Goal: Task Accomplishment & Management: Manage account settings

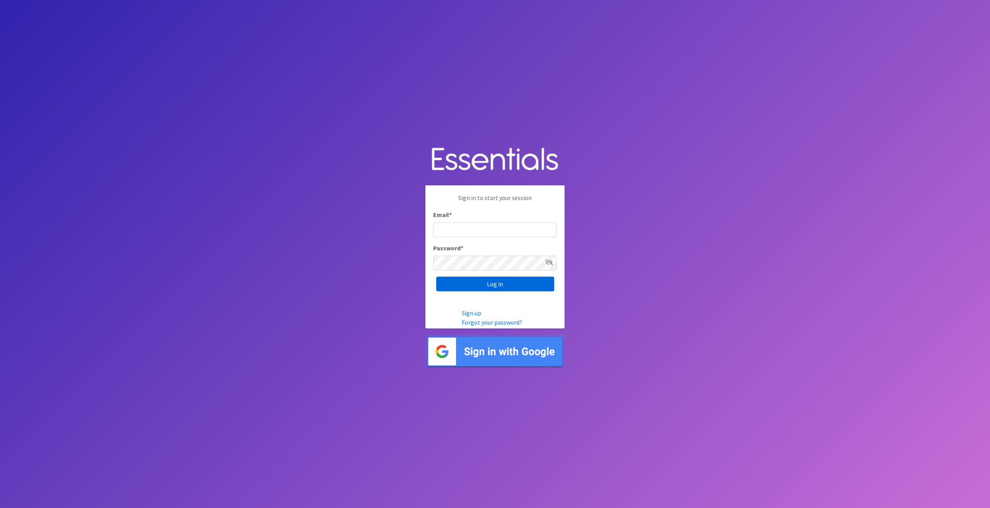
type input "tshaughnessy@ccozarks.org"
click at [455, 280] on input "Log in" at bounding box center [495, 283] width 118 height 15
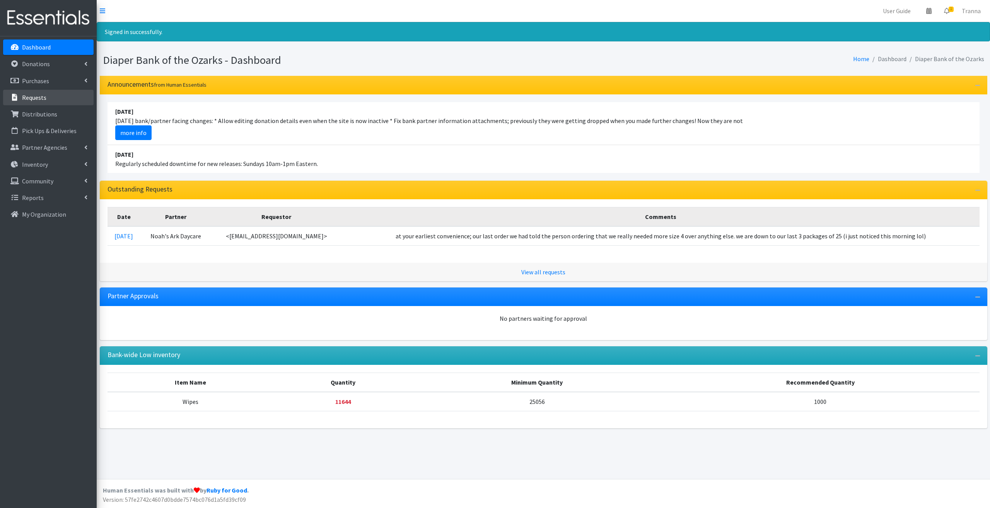
click at [32, 96] on p "Requests" at bounding box center [34, 98] width 24 height 8
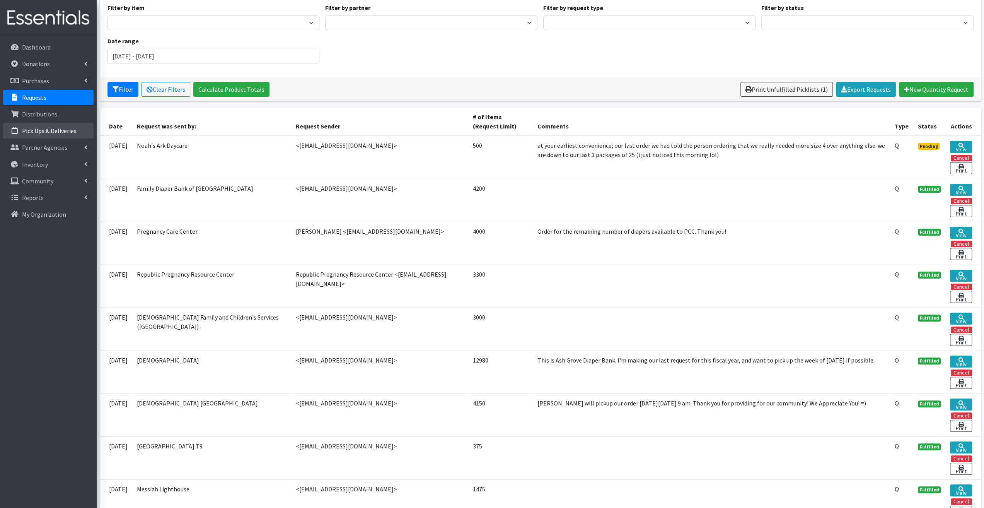
scroll to position [73, 0]
